Goal: Information Seeking & Learning: Check status

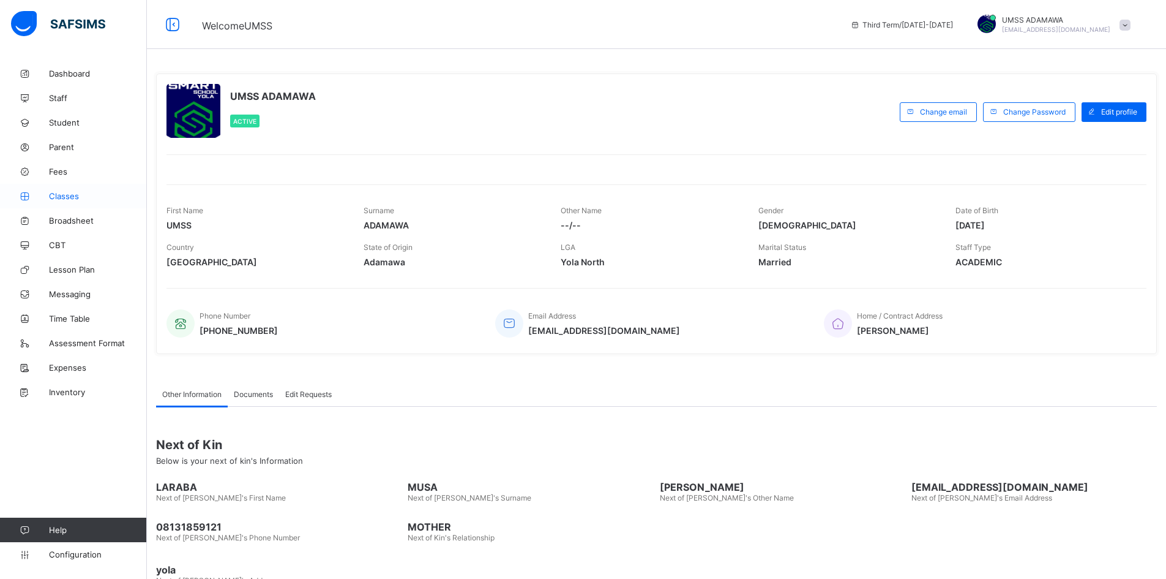
click at [61, 191] on span "Classes" at bounding box center [98, 196] width 98 height 10
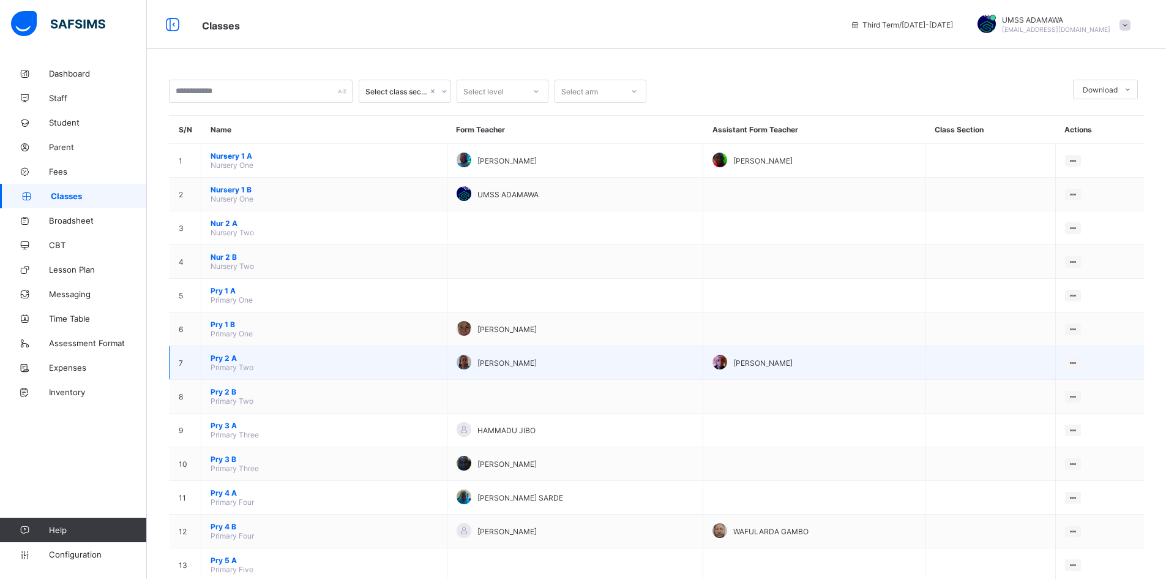
click at [225, 358] on span "Pry 2 A" at bounding box center [324, 357] width 227 height 9
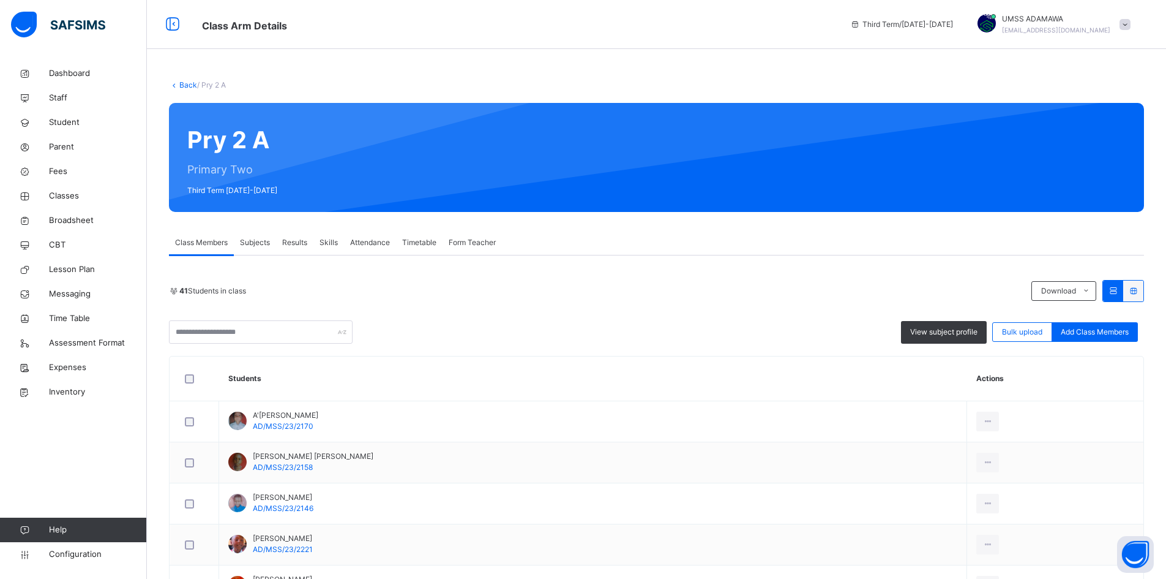
click at [260, 242] on span "Subjects" at bounding box center [255, 242] width 30 height 11
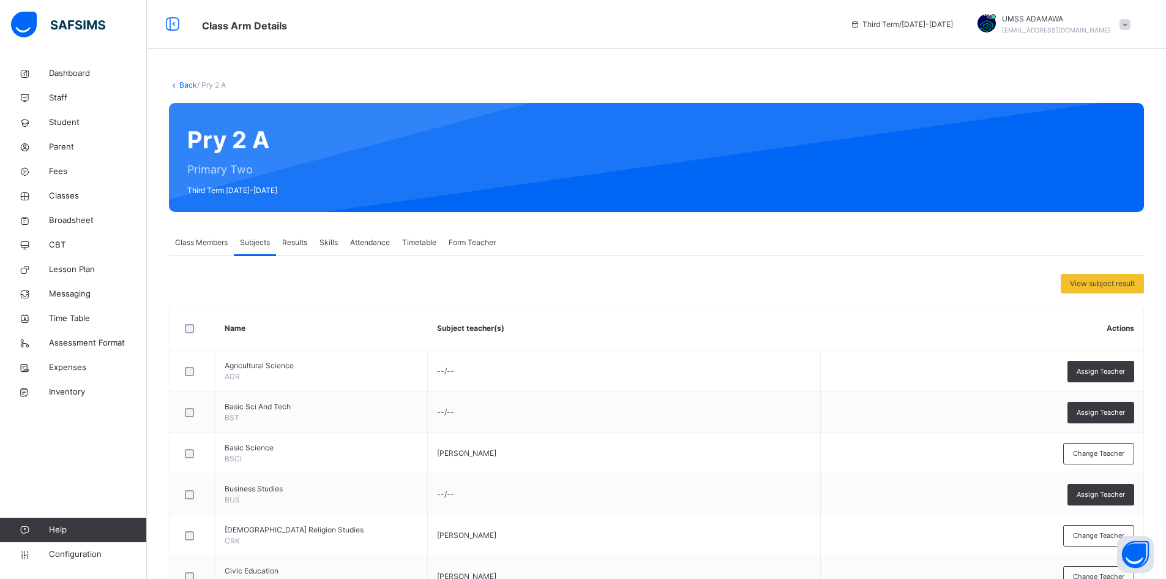
click at [291, 239] on span "Results" at bounding box center [294, 242] width 25 height 11
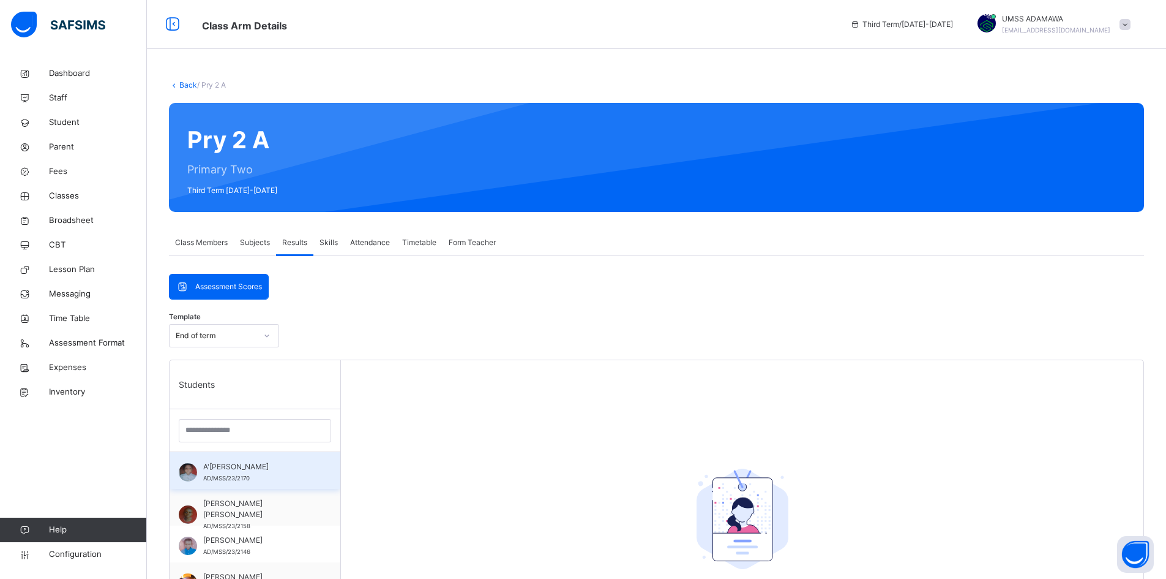
click at [207, 470] on span "A'[PERSON_NAME]" at bounding box center [258, 466] width 110 height 11
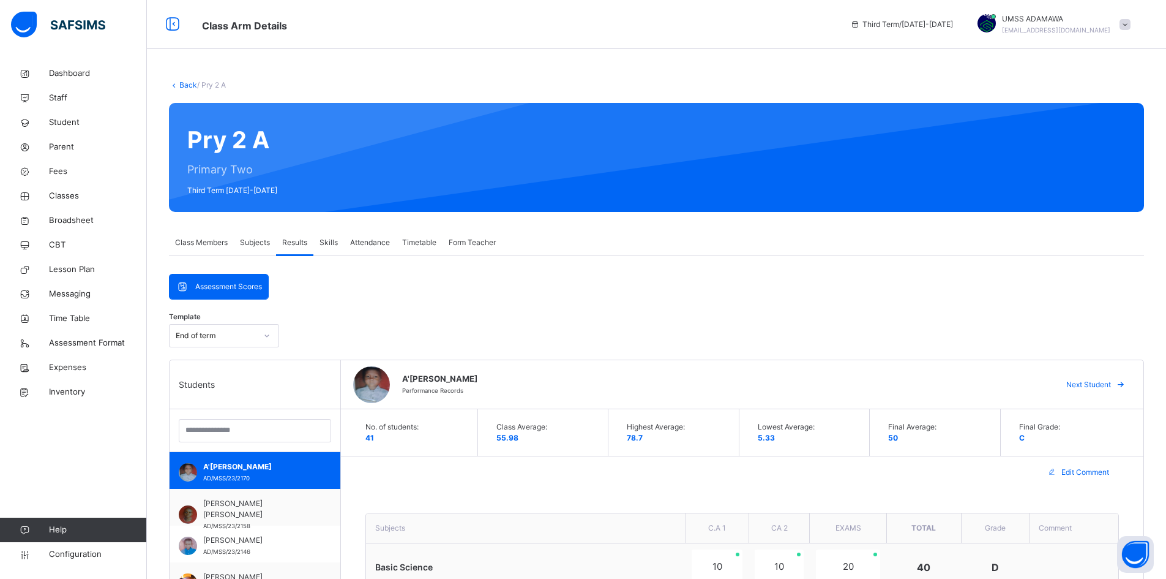
click at [248, 238] on span "Subjects" at bounding box center [255, 242] width 30 height 11
